Goal: Task Accomplishment & Management: Use online tool/utility

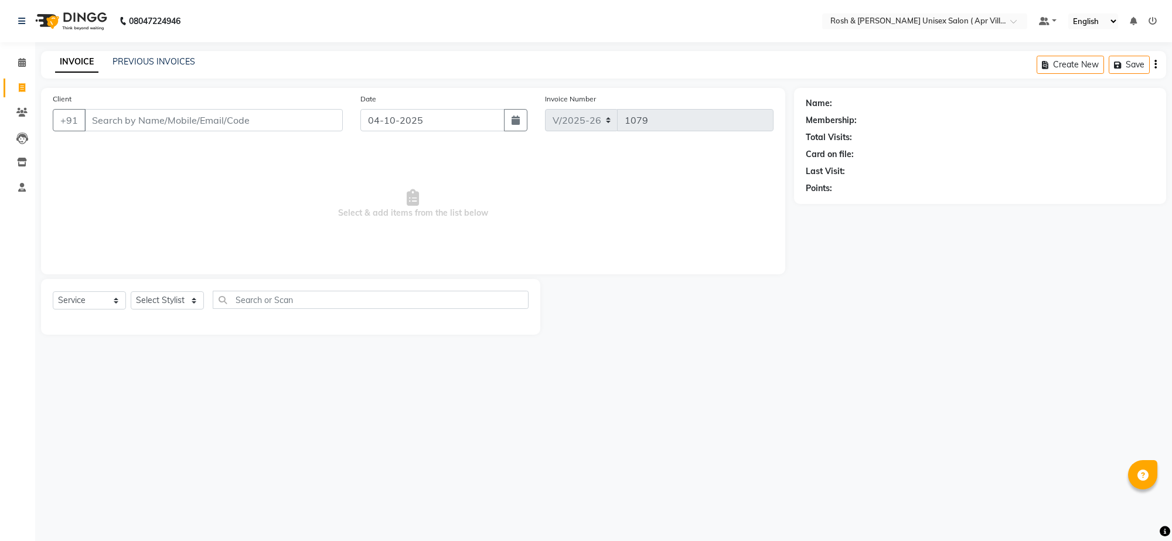
select select "8955"
select select "service"
